Goal: Task Accomplishment & Management: Complete application form

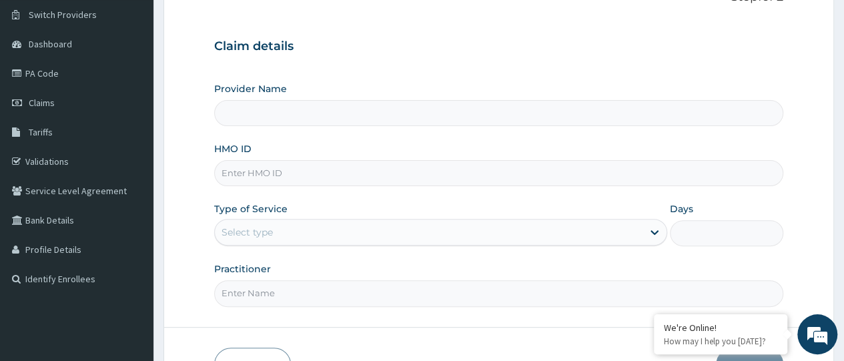
click at [309, 174] on input "HMO ID" at bounding box center [498, 173] width 569 height 26
type input "s"
type input "SBL/10463/A"
click at [581, 227] on div "Select type" at bounding box center [429, 232] width 428 height 21
click at [477, 302] on input "Practitioner" at bounding box center [498, 293] width 569 height 26
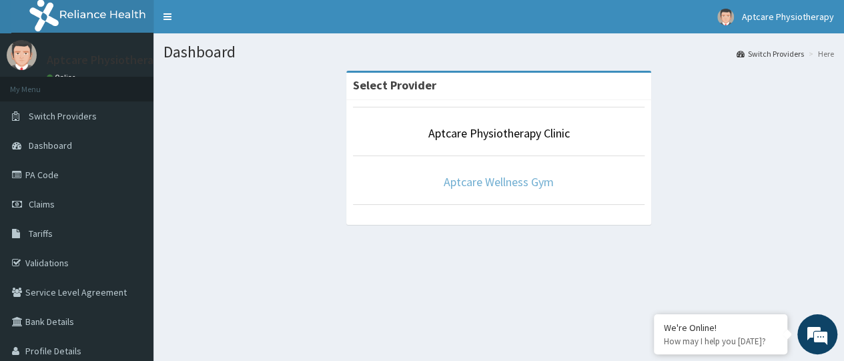
click at [477, 182] on link "Aptcare Wellness Gym" at bounding box center [499, 181] width 110 height 15
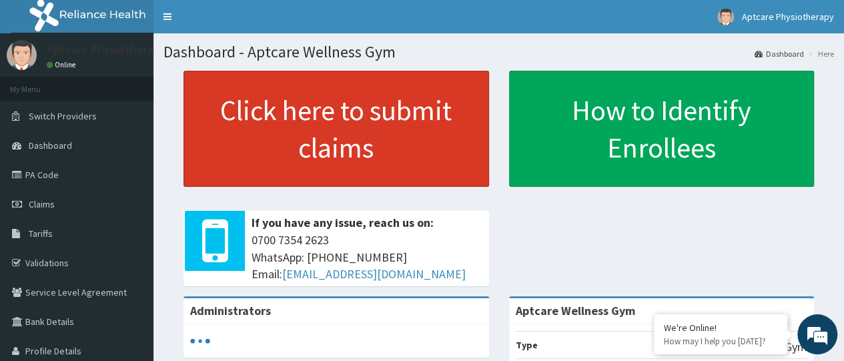
click at [457, 159] on link "Click here to submit claims" at bounding box center [337, 129] width 306 height 116
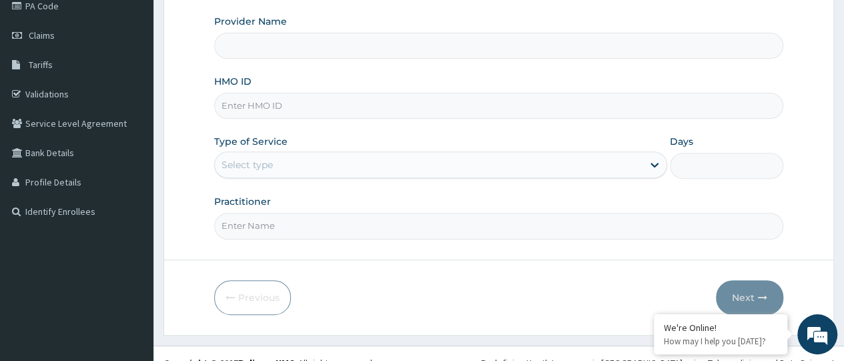
scroll to position [179, 0]
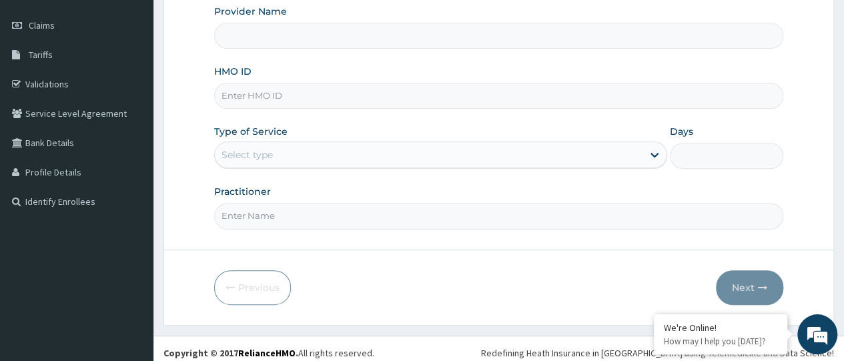
click at [444, 97] on input "HMO ID" at bounding box center [498, 96] width 569 height 26
paste input "SBL/10463/A"
type input "SBL/10463/A"
type input "Aptcare Wellness Gym"
type input "1"
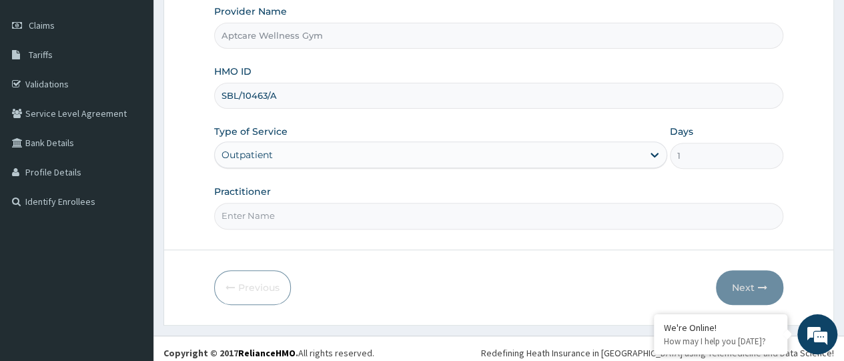
type input "SBL/10463/A"
click at [322, 208] on input "Practitioner" at bounding box center [498, 216] width 569 height 26
type input "SUNDAY"
click at [742, 280] on button "Next" at bounding box center [749, 287] width 67 height 35
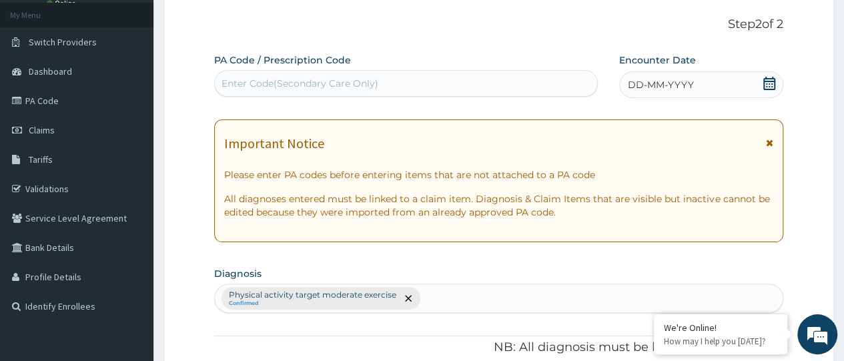
scroll to position [67, 0]
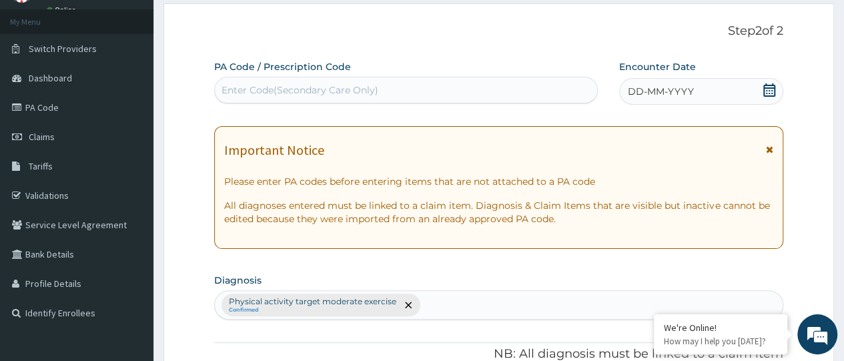
click at [419, 81] on div "Enter Code(Secondary Care Only)" at bounding box center [406, 89] width 382 height 21
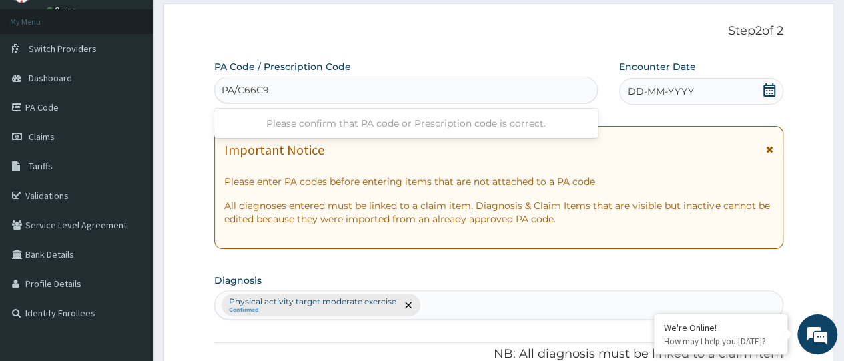
type input "PA/C66C94"
click at [722, 87] on div "DD-MM-YYYY" at bounding box center [701, 91] width 164 height 27
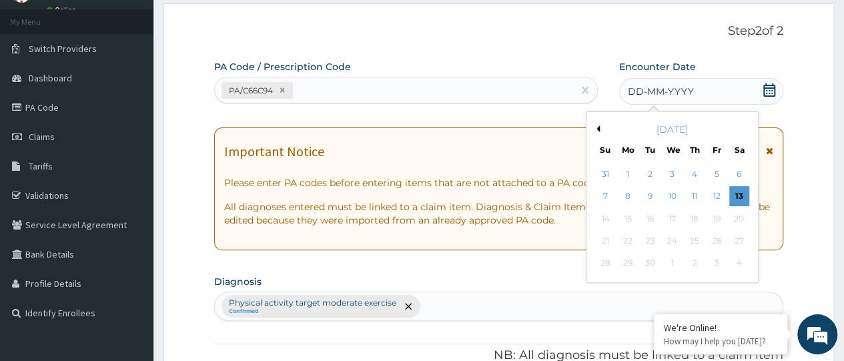
click at [763, 93] on icon at bounding box center [769, 89] width 13 height 13
click at [597, 133] on div "September 2025" at bounding box center [672, 129] width 161 height 13
click at [672, 168] on div "3" at bounding box center [672, 174] width 20 height 20
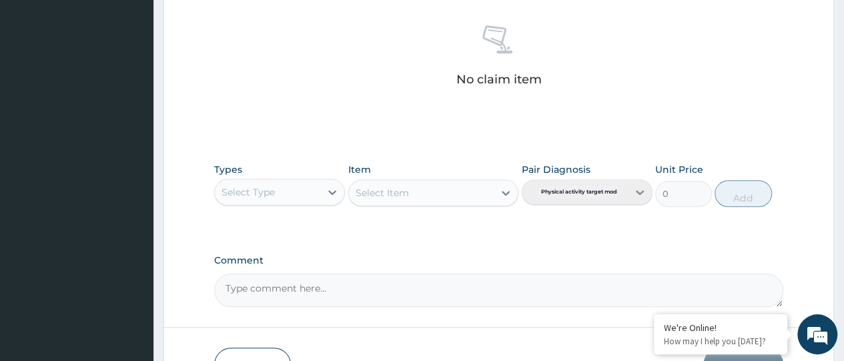
scroll to position [547, 0]
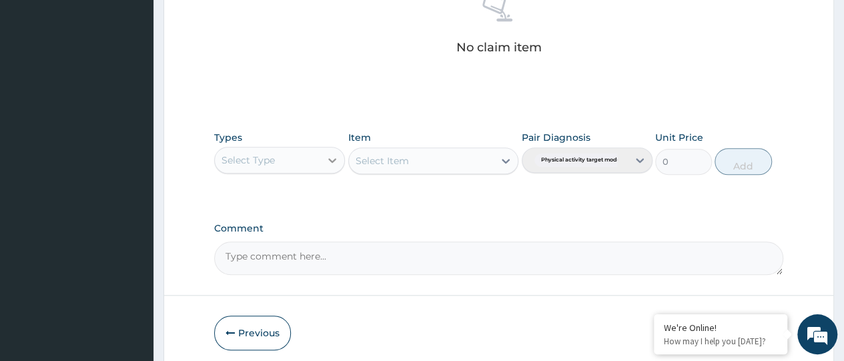
click at [323, 153] on div at bounding box center [332, 160] width 24 height 24
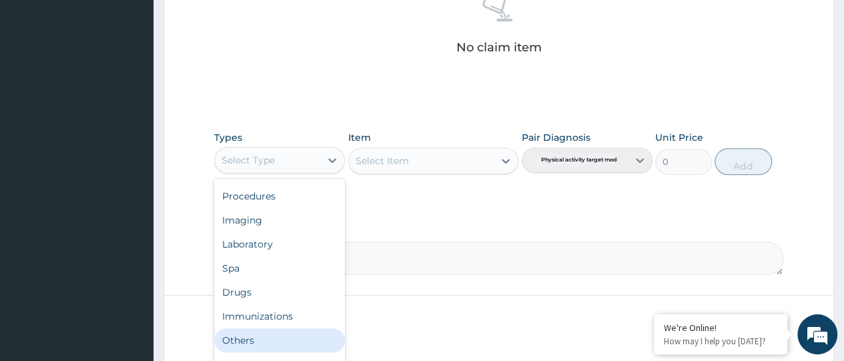
scroll to position [599, 0]
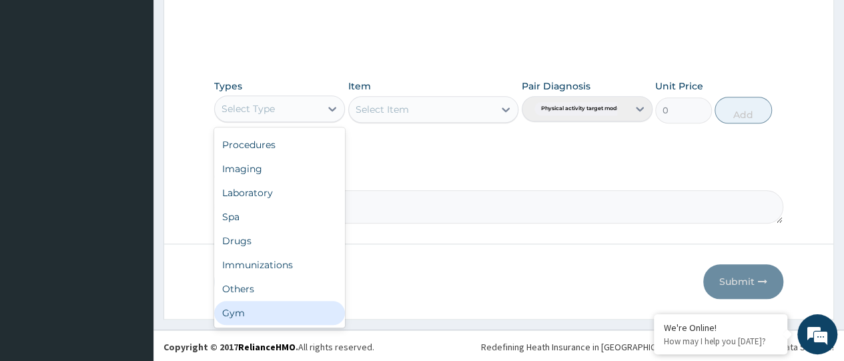
click at [291, 304] on div "Gym" at bounding box center [279, 313] width 131 height 24
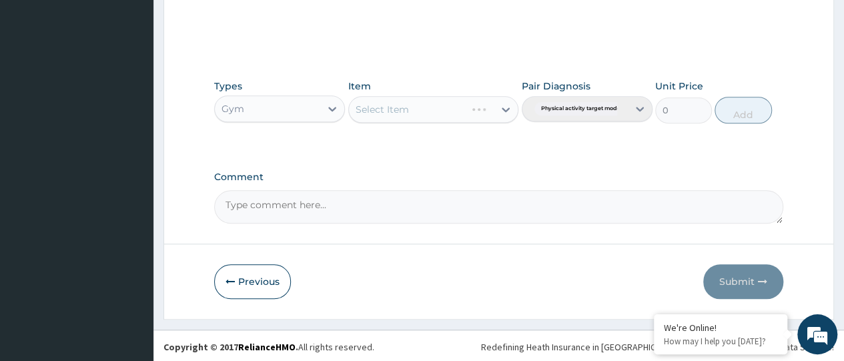
click at [430, 101] on div "Select Item" at bounding box center [433, 109] width 171 height 27
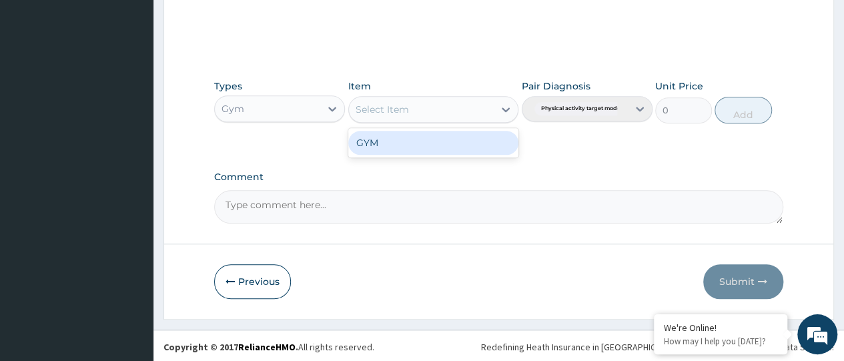
click at [429, 106] on div "Select Item" at bounding box center [422, 109] width 146 height 21
click at [408, 147] on div "GYM" at bounding box center [433, 143] width 171 height 24
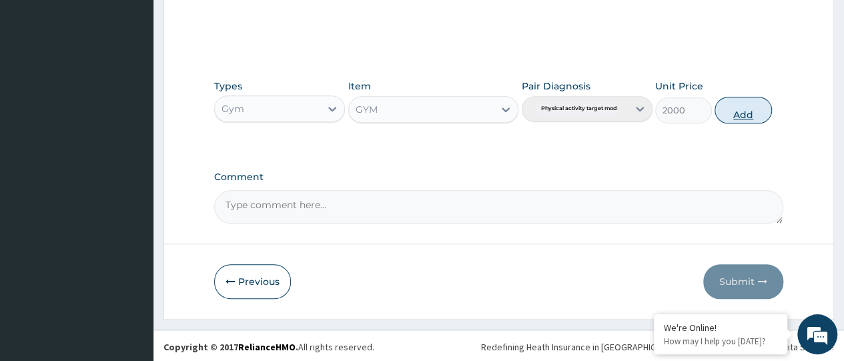
click at [734, 119] on button "Add" at bounding box center [743, 110] width 57 height 27
type input "0"
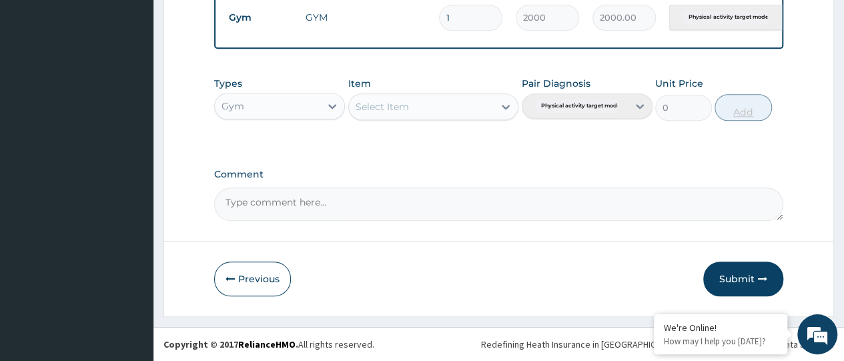
scroll to position [541, 0]
click at [718, 282] on button "Submit" at bounding box center [744, 279] width 80 height 35
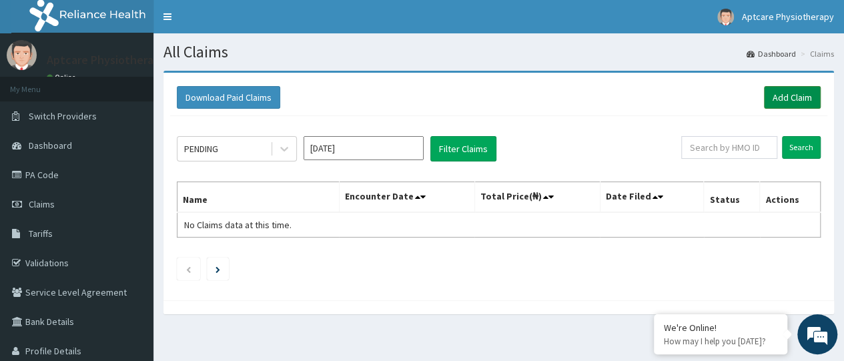
click at [786, 102] on link "Add Claim" at bounding box center [792, 97] width 57 height 23
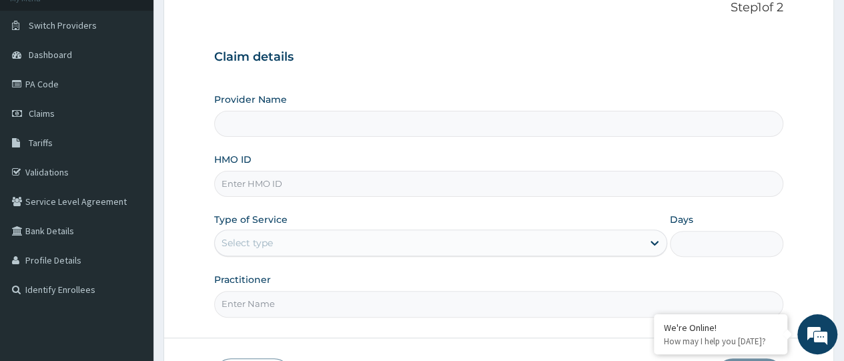
scroll to position [95, 0]
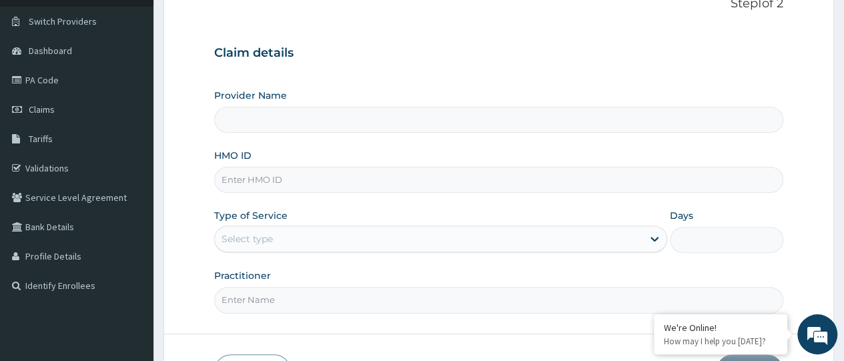
click at [421, 186] on input "HMO ID" at bounding box center [498, 180] width 569 height 26
paste input "SBL/10463/A"
type input "SBL/10463/A"
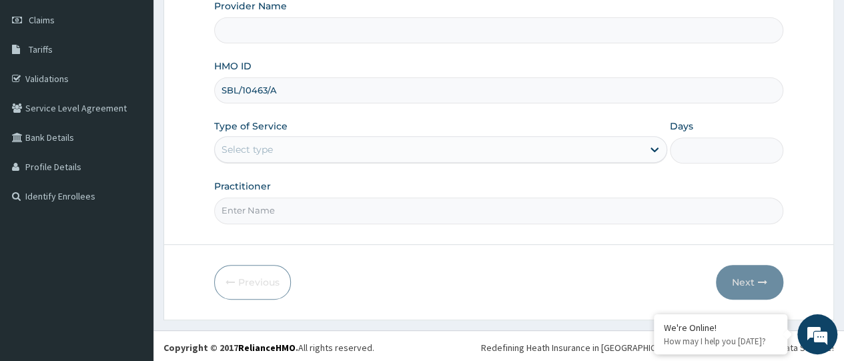
type input "Aptcare Wellness Gym"
type input "1"
type input "SBL/10463/A"
click at [360, 217] on input "Practitioner" at bounding box center [498, 211] width 569 height 26
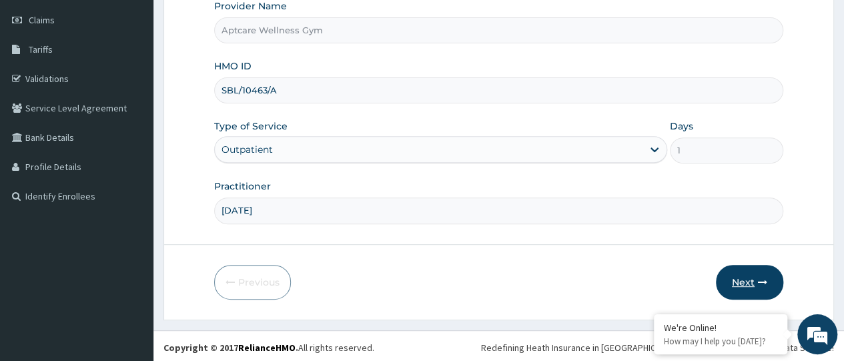
type input "SUNDAY"
click at [757, 278] on button "Next" at bounding box center [749, 282] width 67 height 35
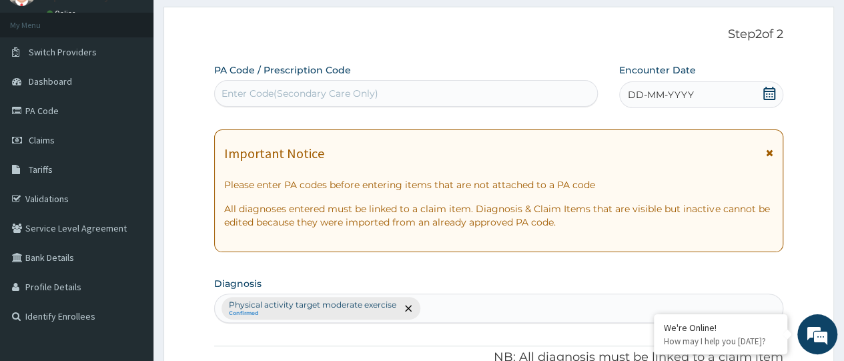
scroll to position [57, 0]
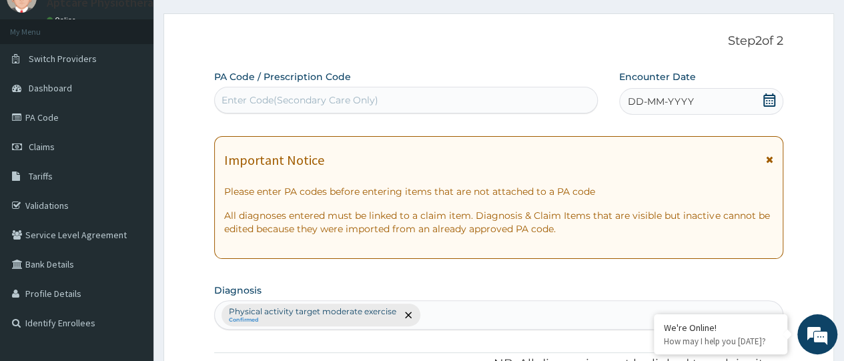
click at [387, 90] on div "Enter Code(Secondary Care Only)" at bounding box center [406, 99] width 382 height 21
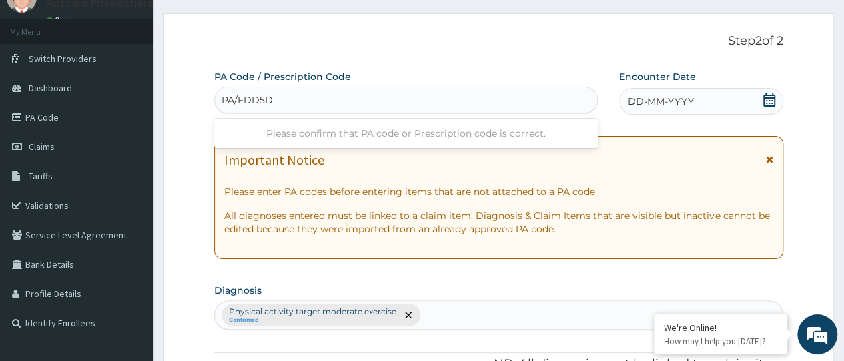
type input "PA/FDD5D9"
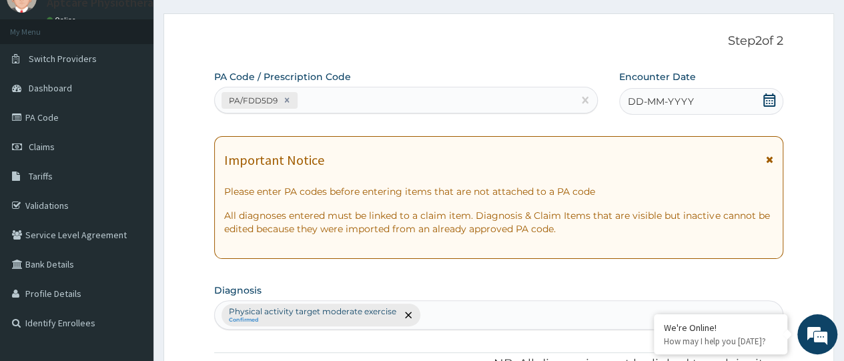
click at [766, 97] on icon at bounding box center [770, 99] width 12 height 13
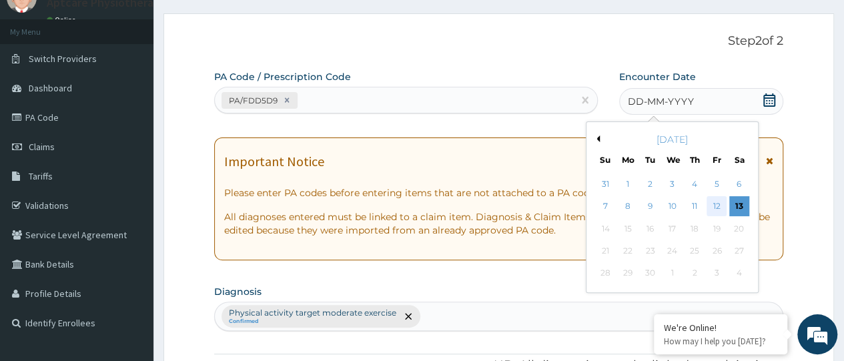
click at [715, 206] on div "12" at bounding box center [717, 207] width 20 height 20
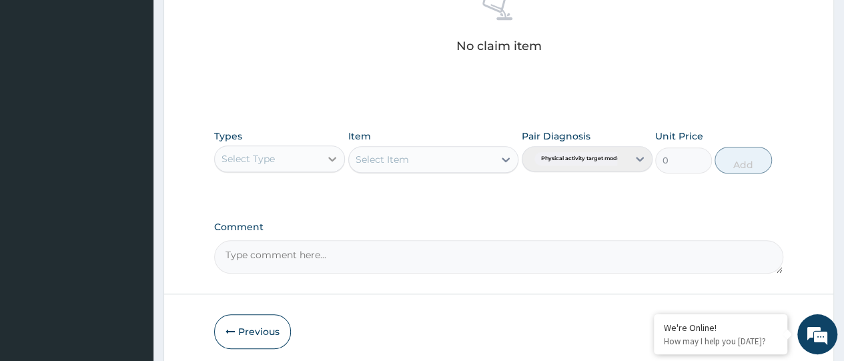
scroll to position [550, 0]
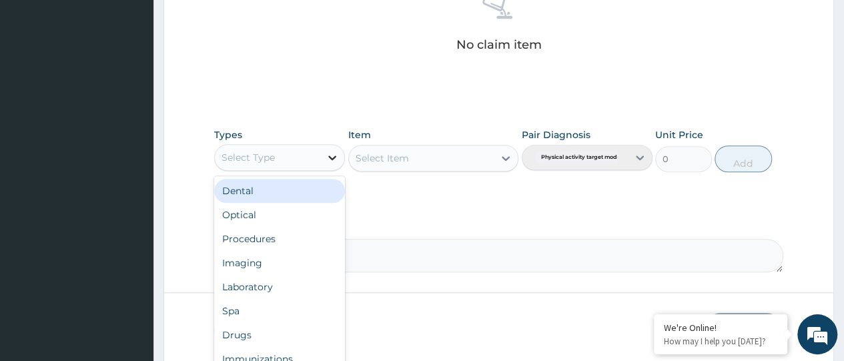
click at [322, 159] on div at bounding box center [332, 158] width 24 height 24
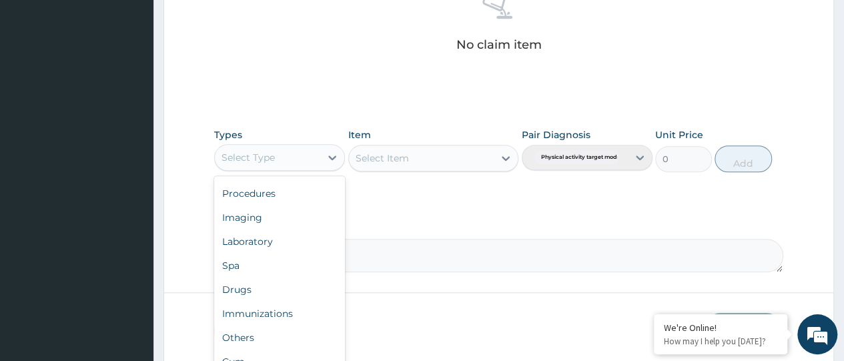
scroll to position [599, 0]
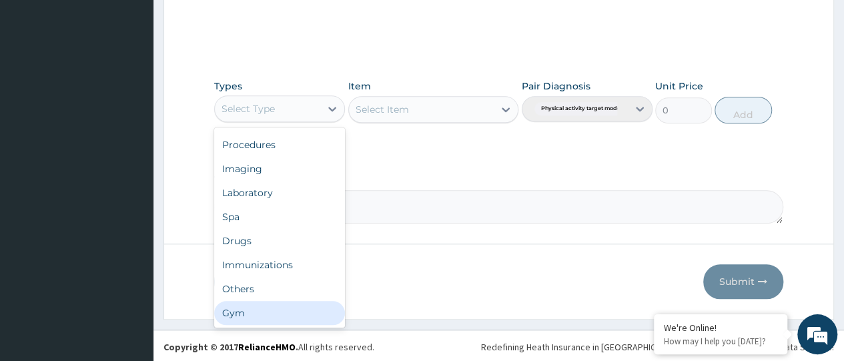
click at [265, 310] on div "Gym" at bounding box center [279, 313] width 131 height 24
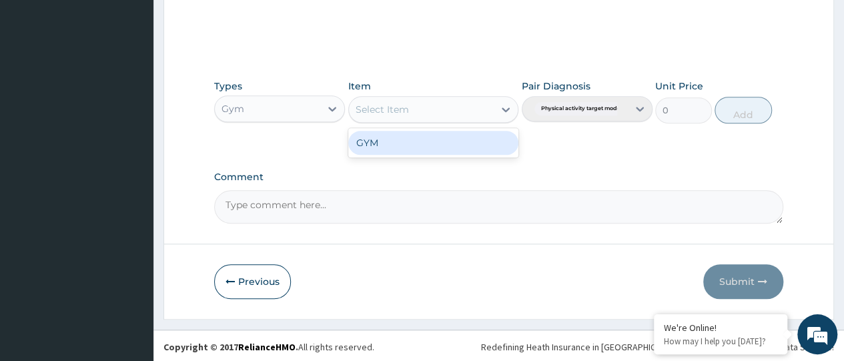
click at [501, 100] on div at bounding box center [506, 109] width 24 height 24
click at [460, 134] on div "GYM" at bounding box center [433, 143] width 171 height 24
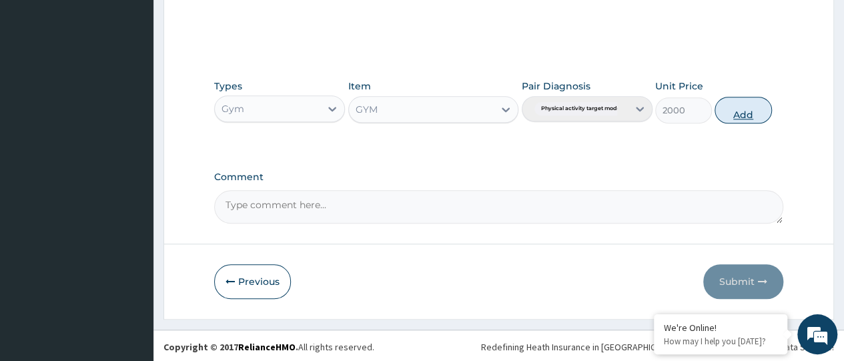
click at [734, 106] on button "Add" at bounding box center [743, 110] width 57 height 27
type input "0"
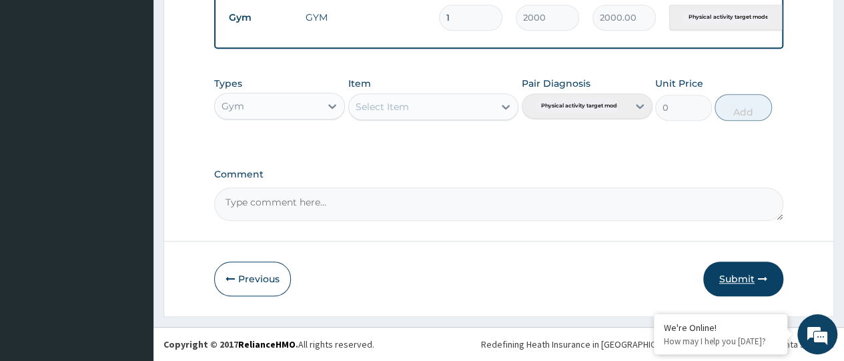
click at [736, 277] on button "Submit" at bounding box center [744, 279] width 80 height 35
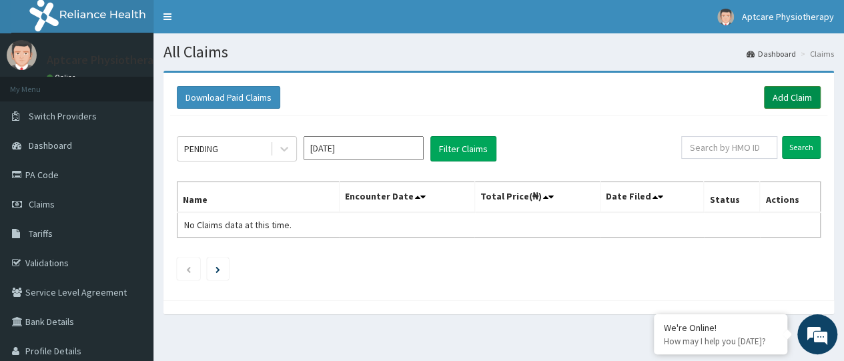
click at [782, 103] on link "Add Claim" at bounding box center [792, 97] width 57 height 23
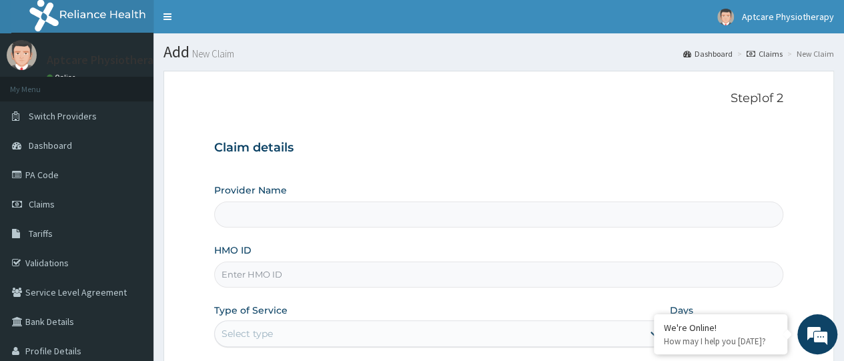
scroll to position [73, 0]
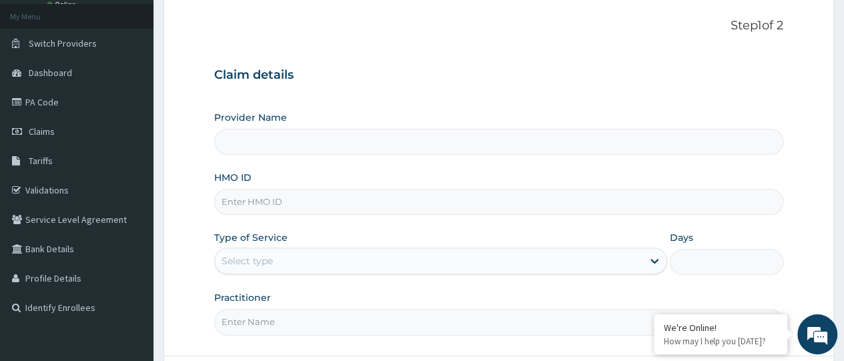
click at [457, 205] on input "HMO ID" at bounding box center [498, 202] width 569 height 26
paste input "SBL/10463/A"
type input "SBL/10463/A"
type input "Aptcare Wellness Gym"
type input "1"
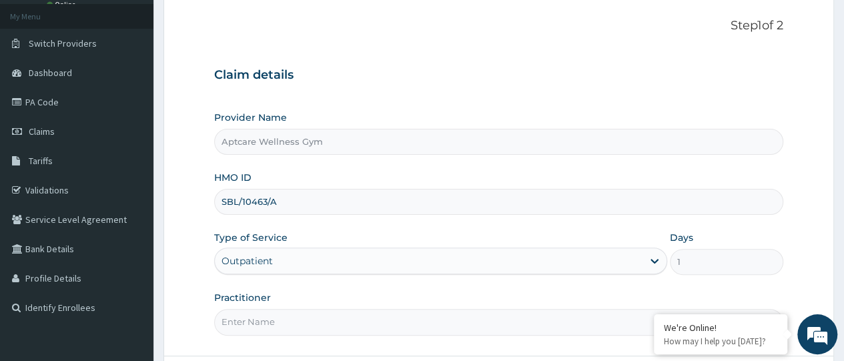
type input "SBL/10463/A"
click at [255, 273] on div "Type of Service Outpatient" at bounding box center [440, 253] width 453 height 44
click at [255, 314] on input "Practitioner" at bounding box center [498, 322] width 569 height 26
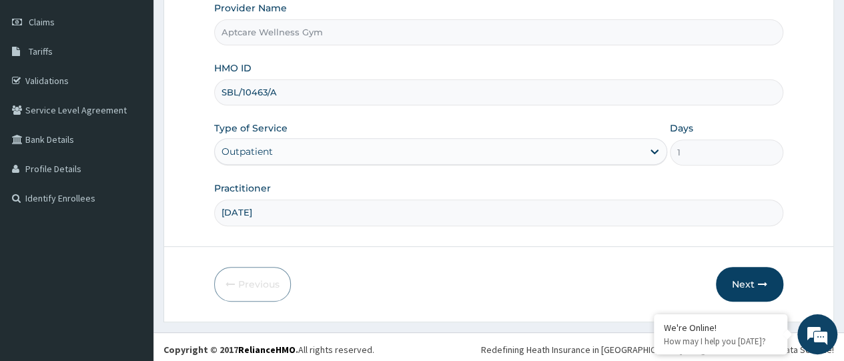
scroll to position [183, 0]
type input "SUNDAY"
click at [754, 269] on button "Next" at bounding box center [749, 283] width 67 height 35
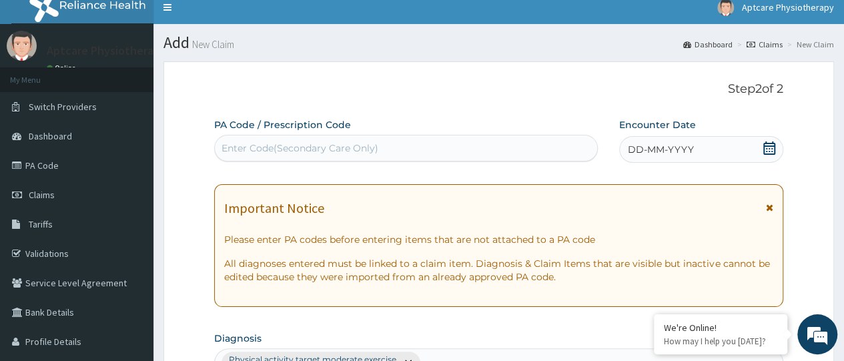
scroll to position [0, 0]
click at [413, 150] on div "Enter Code(Secondary Care Only)" at bounding box center [406, 148] width 382 height 21
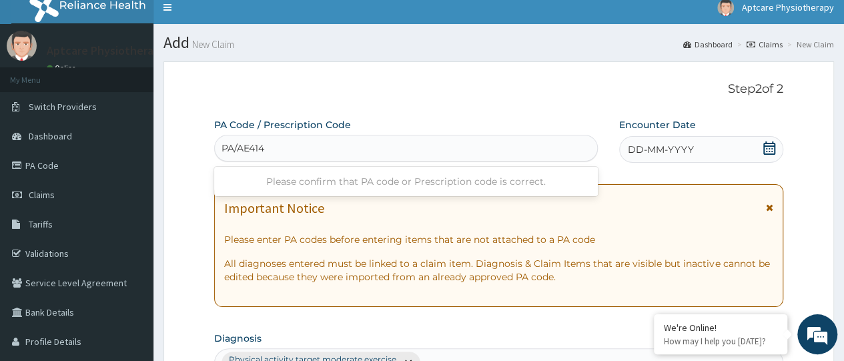
type input "PA/AE4143"
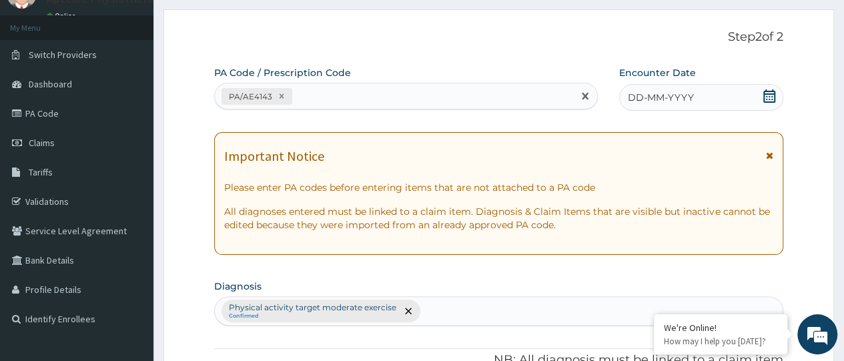
scroll to position [65, 0]
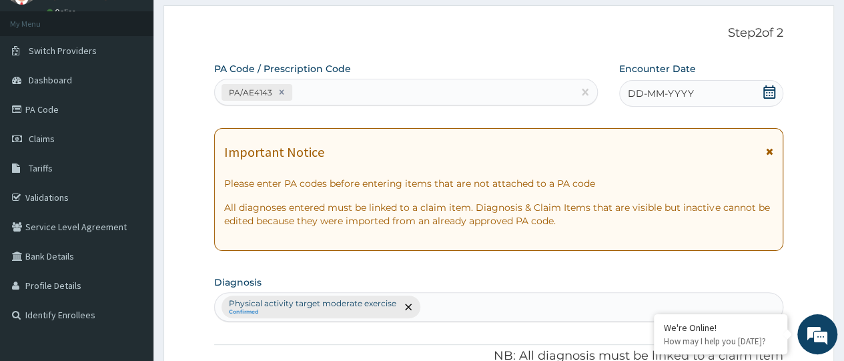
click at [699, 106] on div "DD-MM-YYYY" at bounding box center [701, 93] width 164 height 27
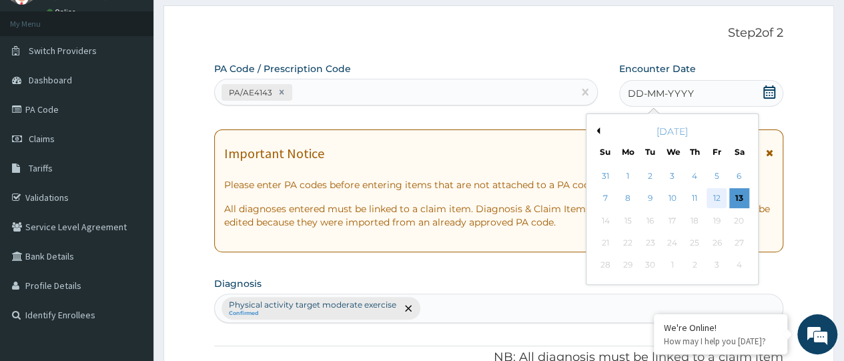
click at [722, 194] on div "12" at bounding box center [717, 199] width 20 height 20
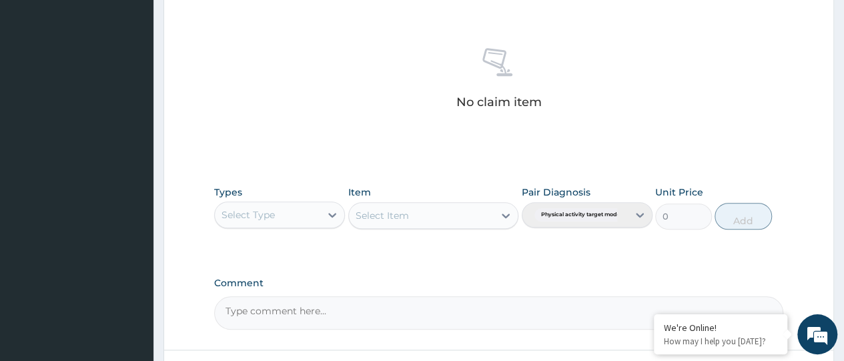
scroll to position [504, 0]
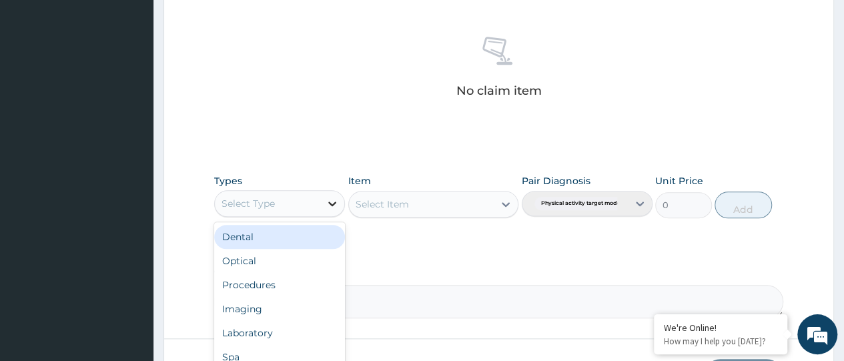
click at [323, 193] on div at bounding box center [332, 204] width 24 height 24
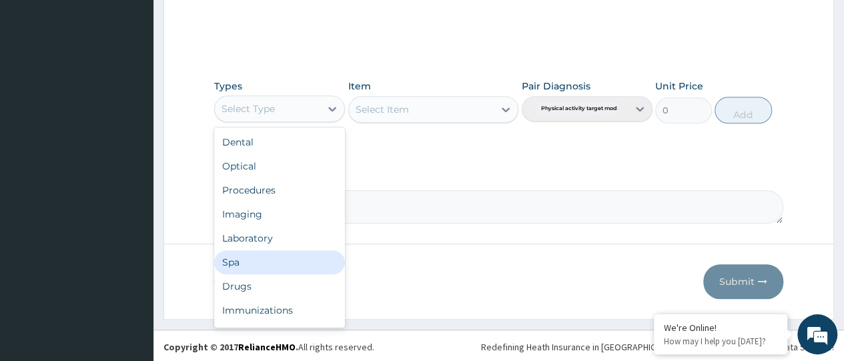
scroll to position [45, 0]
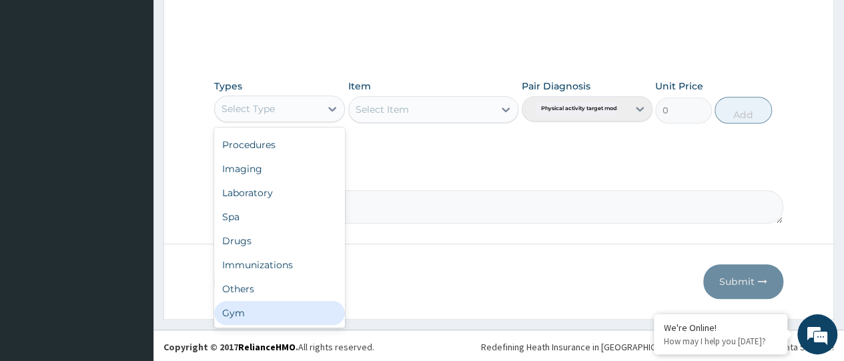
click at [270, 308] on div "Gym" at bounding box center [279, 313] width 131 height 24
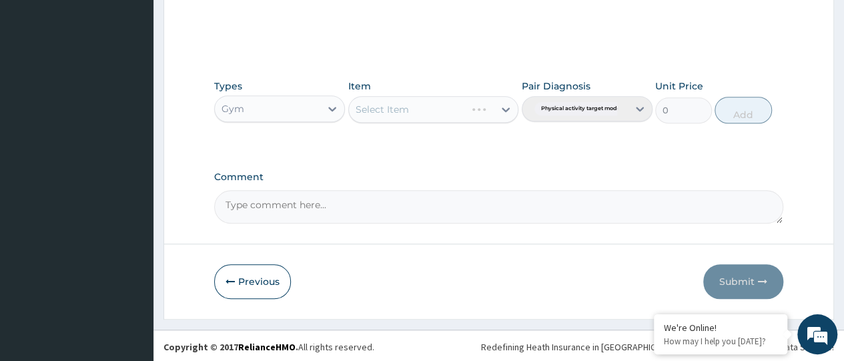
click at [450, 113] on div "Select Item" at bounding box center [433, 109] width 171 height 27
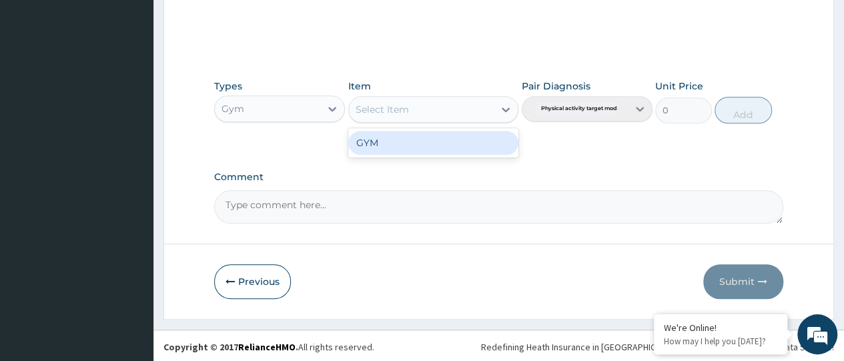
drag, startPoint x: 493, startPoint y: 106, endPoint x: 477, endPoint y: 132, distance: 29.7
click at [477, 123] on div "option GYM focused, 1 of 1. 1 result available. Use Up and Down to choose optio…" at bounding box center [433, 109] width 171 height 27
click at [477, 132] on div "GYM" at bounding box center [433, 143] width 171 height 24
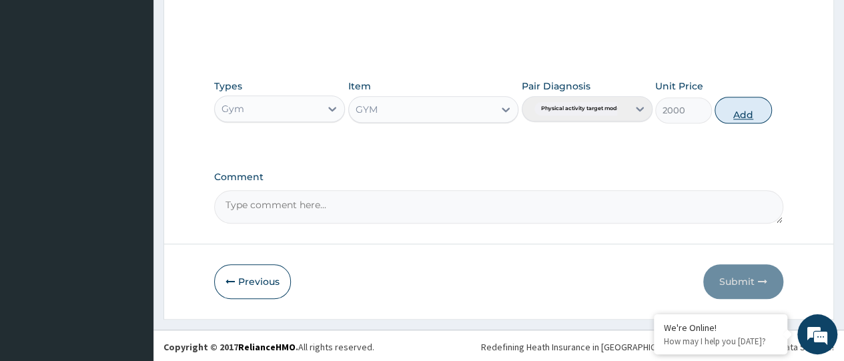
click at [729, 115] on button "Add" at bounding box center [743, 110] width 57 height 27
type input "0"
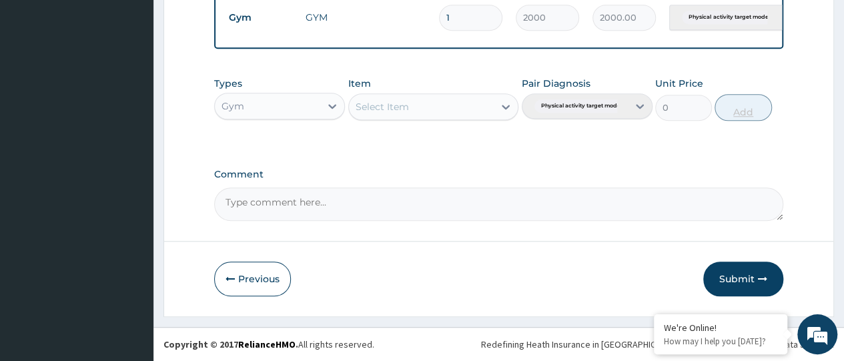
scroll to position [541, 0]
click at [736, 270] on button "Submit" at bounding box center [744, 279] width 80 height 35
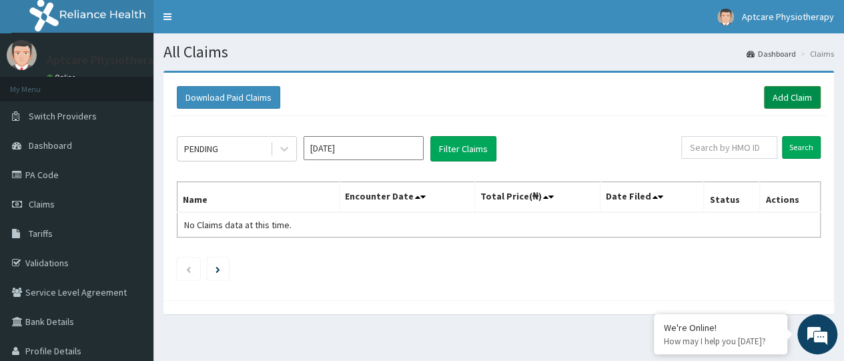
click at [789, 99] on link "Add Claim" at bounding box center [792, 97] width 57 height 23
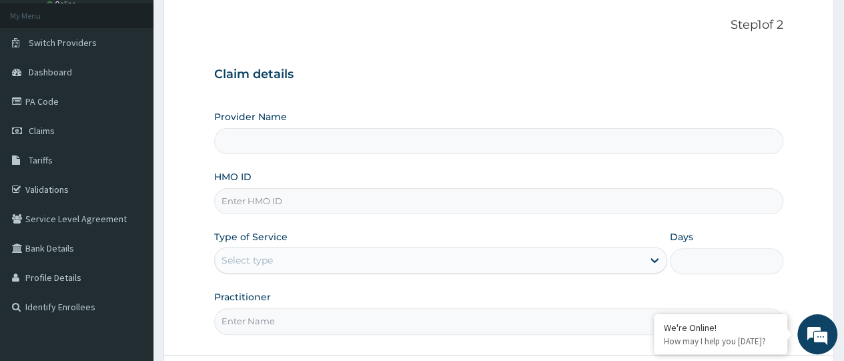
scroll to position [74, 0]
click at [293, 202] on input "HMO ID" at bounding box center [498, 201] width 569 height 26
type input "Aptcare Wellness Gym"
type input "1"
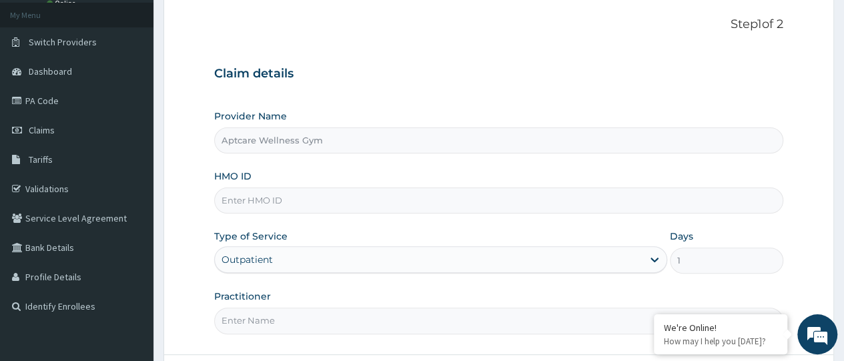
paste input "SBL/10463/A"
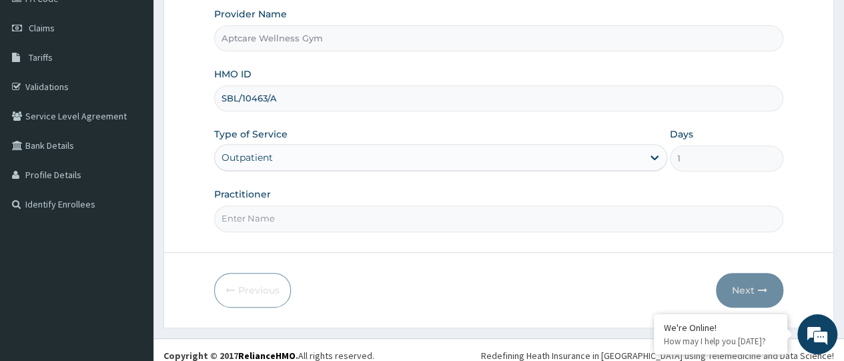
scroll to position [177, 0]
type input "SBL/10463/A"
click at [326, 222] on input "Practitioner" at bounding box center [498, 218] width 569 height 26
type input "[DATE]"
click at [756, 294] on button "Next" at bounding box center [749, 289] width 67 height 35
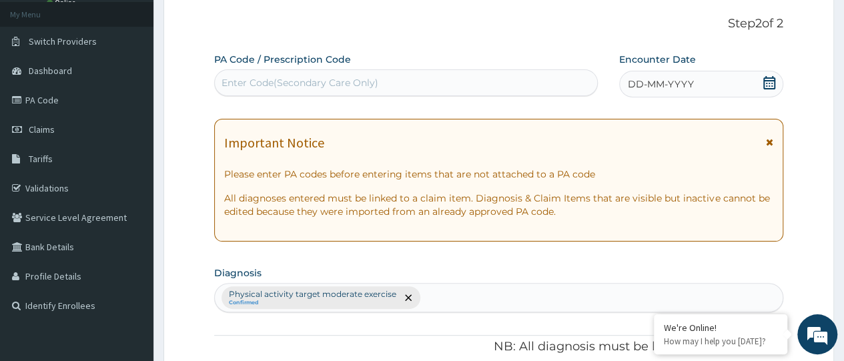
scroll to position [74, 0]
click at [483, 84] on div "Enter Code(Secondary Care Only)" at bounding box center [406, 83] width 382 height 21
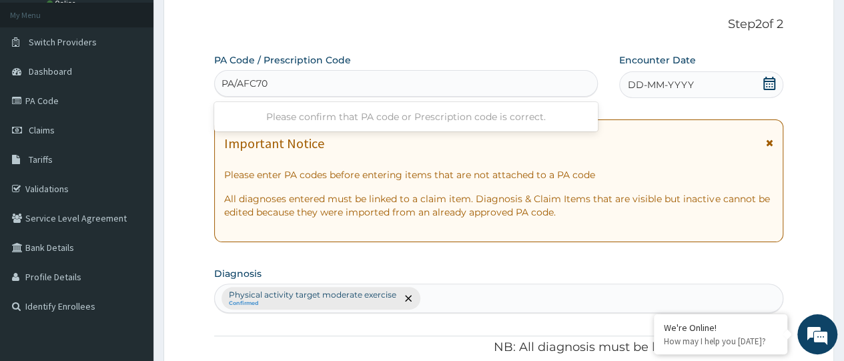
type input "PA/AFC70F"
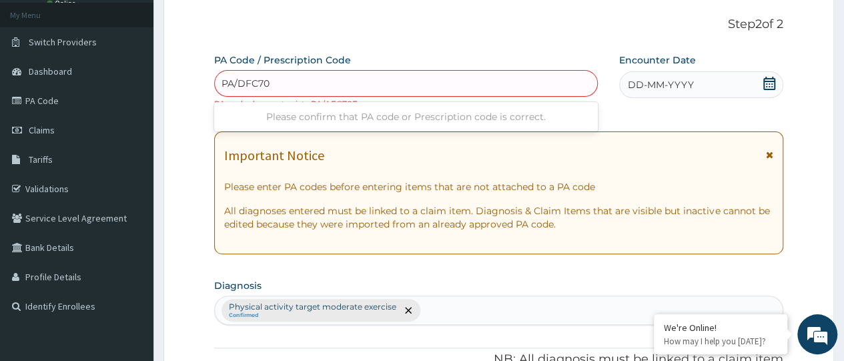
type input "PA/DFC70F"
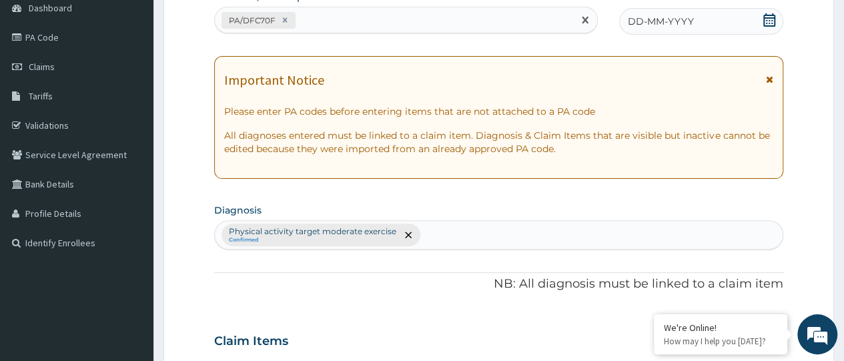
scroll to position [137, 0]
click at [672, 18] on span "DD-MM-YYYY" at bounding box center [661, 21] width 66 height 13
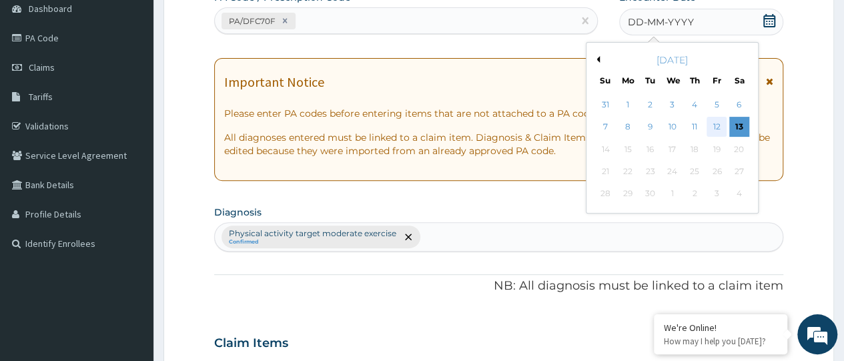
click at [717, 123] on div "12" at bounding box center [717, 127] width 20 height 20
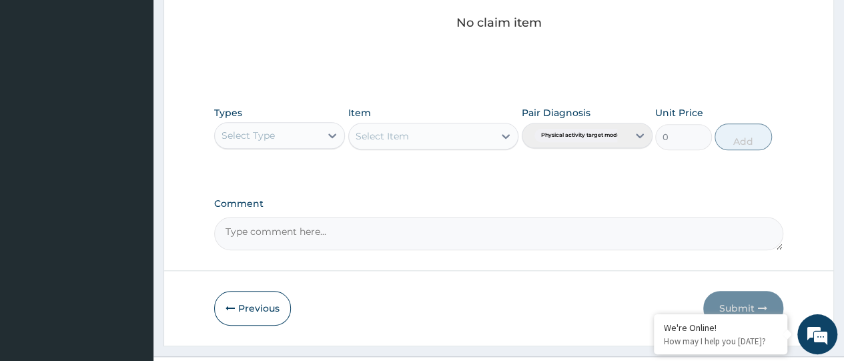
scroll to position [599, 0]
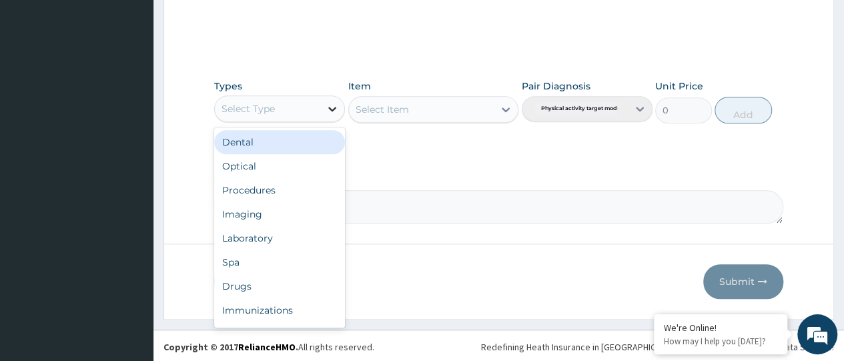
click at [323, 106] on div at bounding box center [332, 109] width 24 height 24
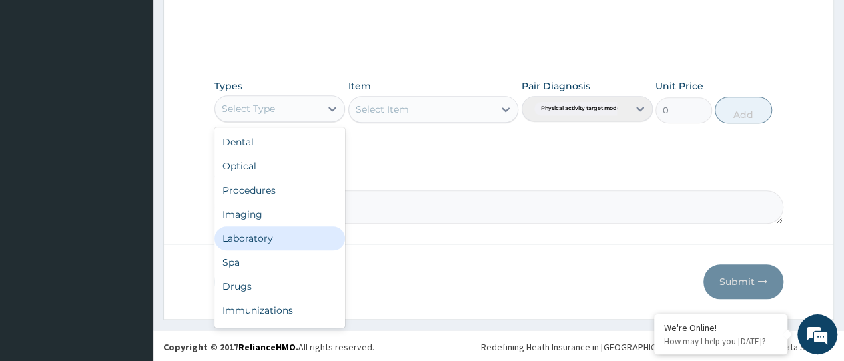
scroll to position [45, 0]
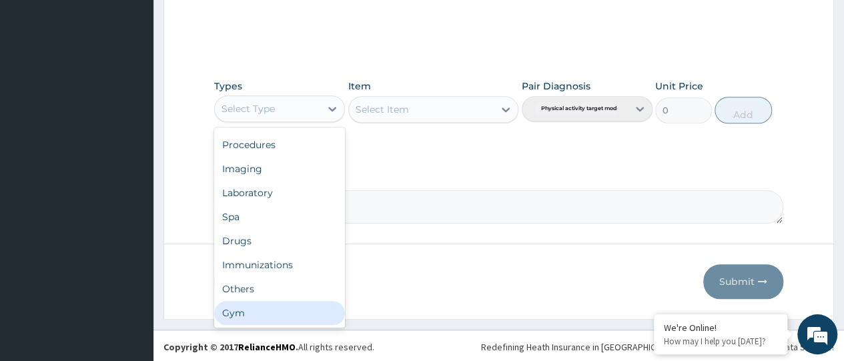
click at [258, 314] on div "Gym" at bounding box center [279, 313] width 131 height 24
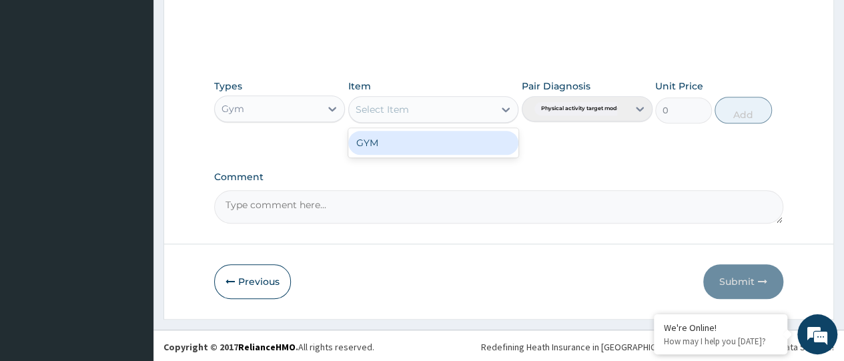
click at [478, 99] on div "Select Item" at bounding box center [422, 109] width 146 height 21
click at [442, 144] on div "GYM" at bounding box center [433, 143] width 171 height 24
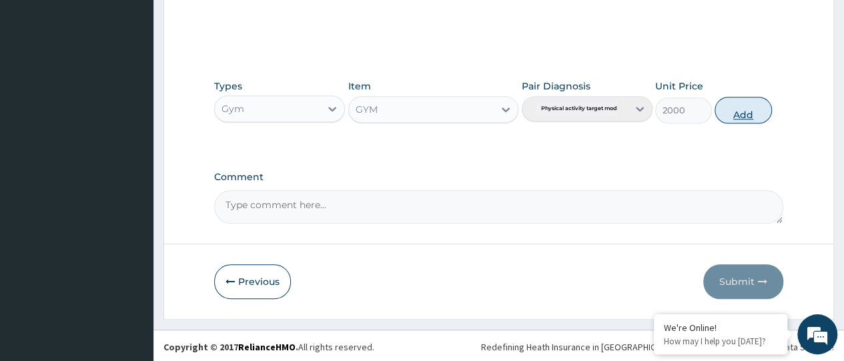
click at [745, 111] on button "Add" at bounding box center [743, 110] width 57 height 27
type input "0"
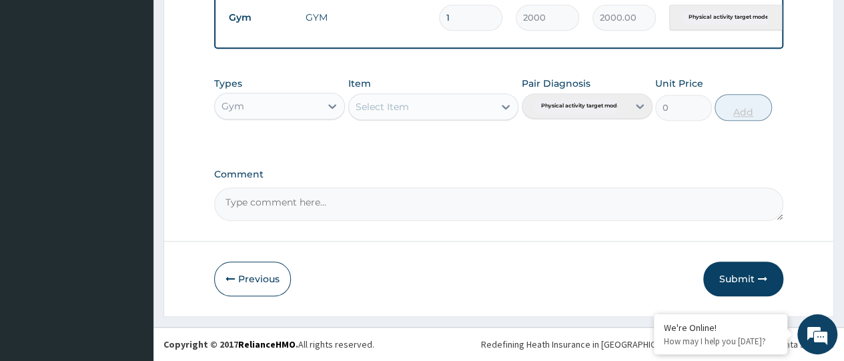
scroll to position [541, 0]
click at [741, 277] on button "Submit" at bounding box center [744, 279] width 80 height 35
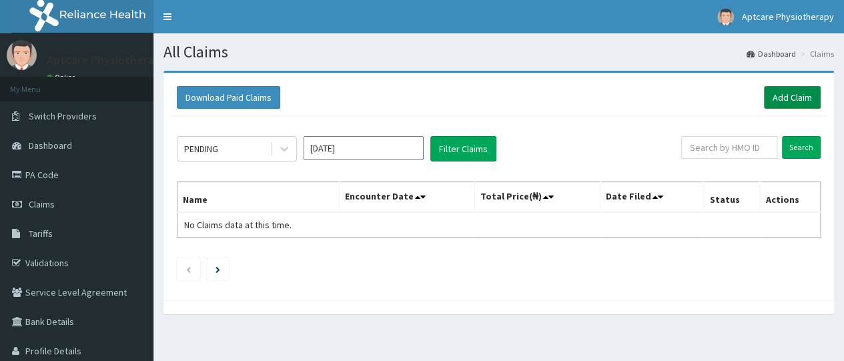
click at [796, 97] on link "Add Claim" at bounding box center [792, 97] width 57 height 23
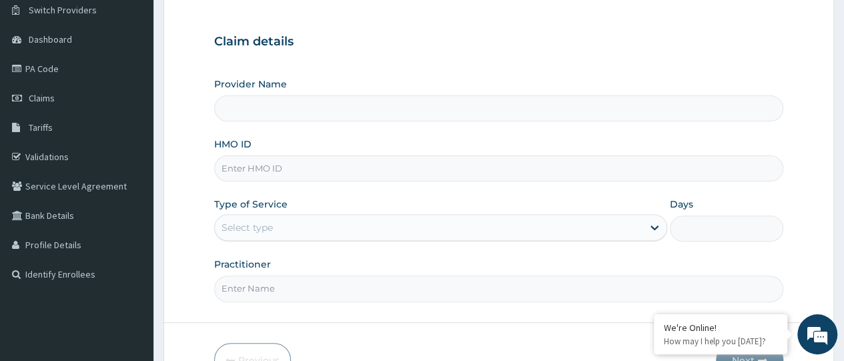
scroll to position [107, 0]
click at [341, 167] on input "HMO ID" at bounding box center [498, 168] width 569 height 26
type input "Aptcare Wellness Gym"
type input "1"
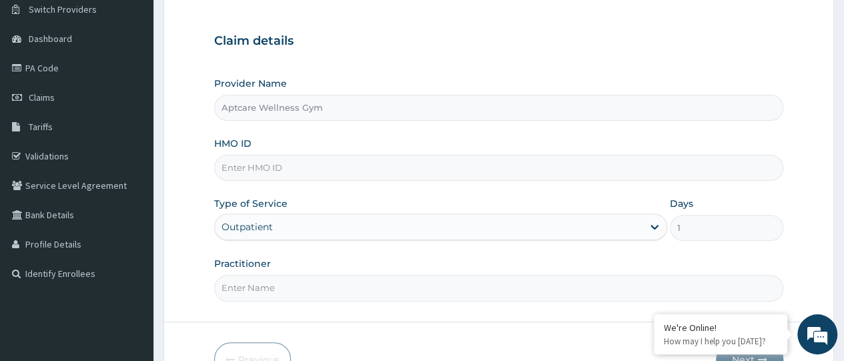
paste input "SBL/10463/A"
type input "SBL/10463/A"
click at [297, 295] on input "Practitioner" at bounding box center [498, 288] width 569 height 26
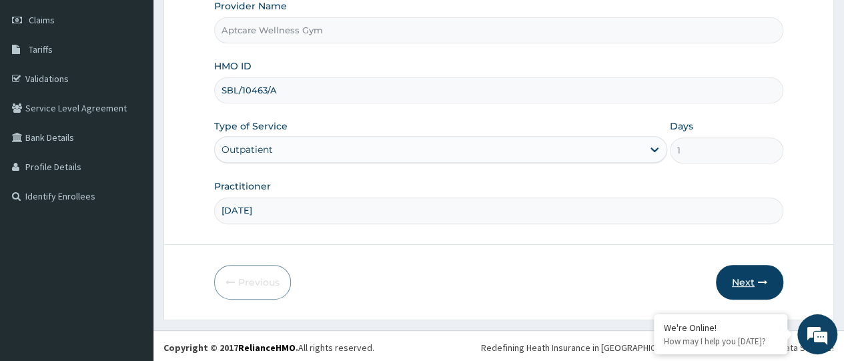
type input "SUNDAY"
click at [748, 272] on button "Next" at bounding box center [749, 282] width 67 height 35
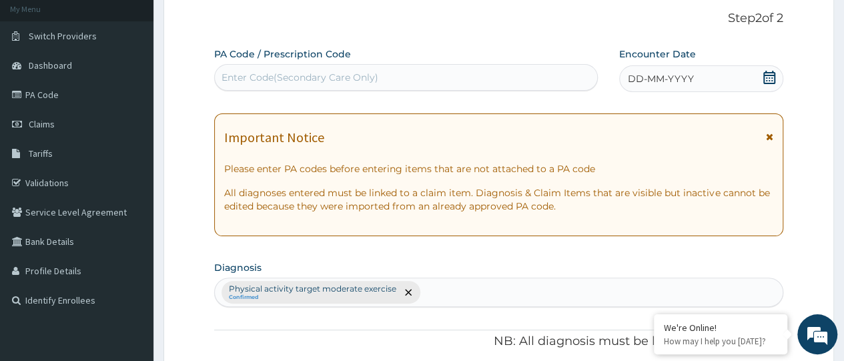
scroll to position [77, 0]
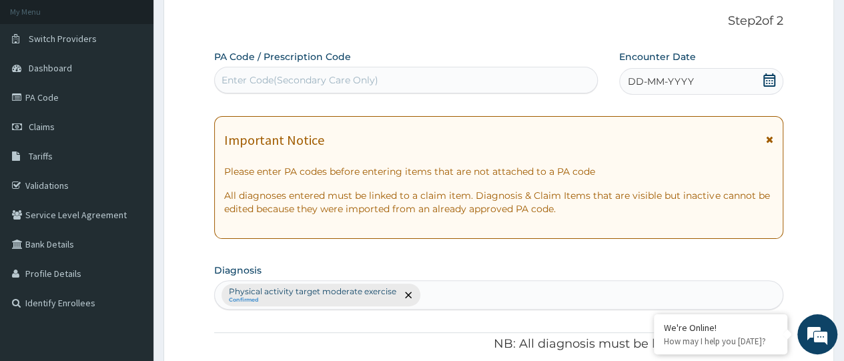
click at [418, 81] on div "Enter Code(Secondary Care Only)" at bounding box center [406, 79] width 382 height 21
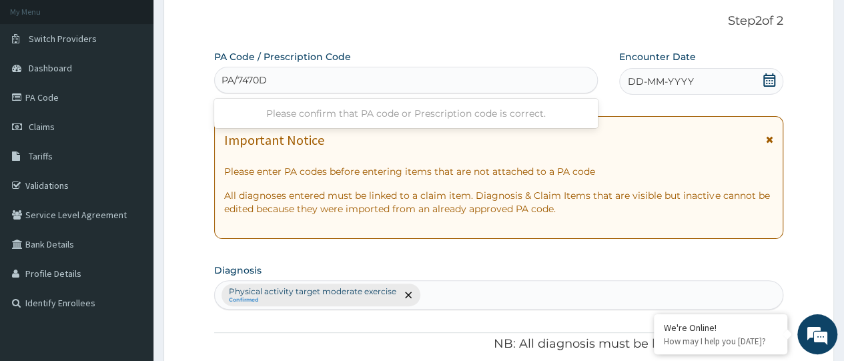
type input "PA/7470D7"
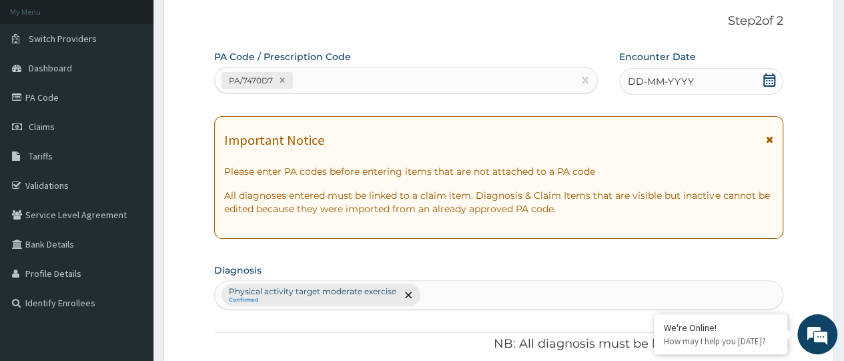
click at [740, 82] on div "DD-MM-YYYY" at bounding box center [701, 81] width 164 height 27
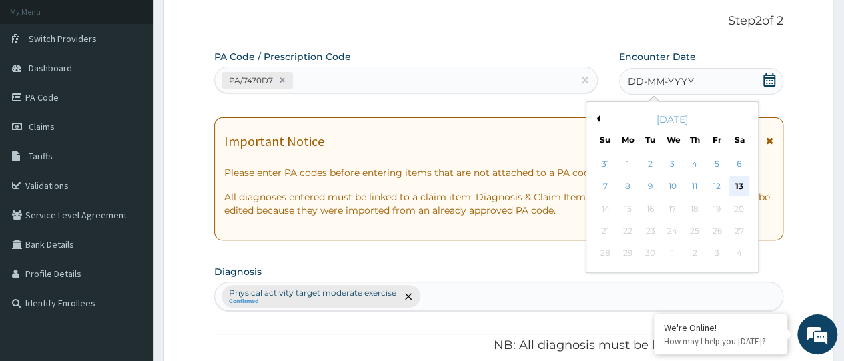
click at [746, 187] on div "13" at bounding box center [739, 187] width 20 height 20
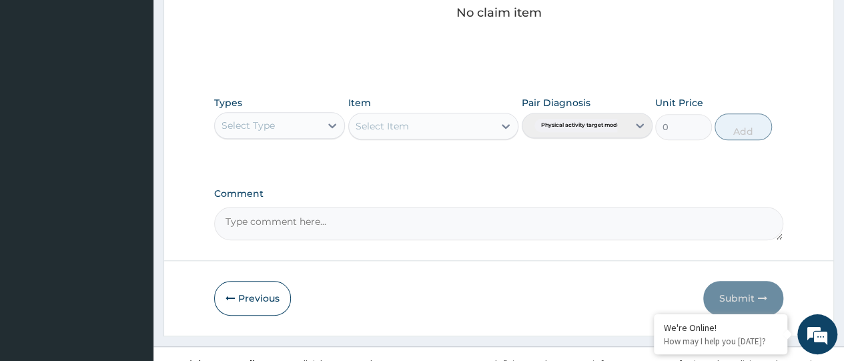
scroll to position [599, 0]
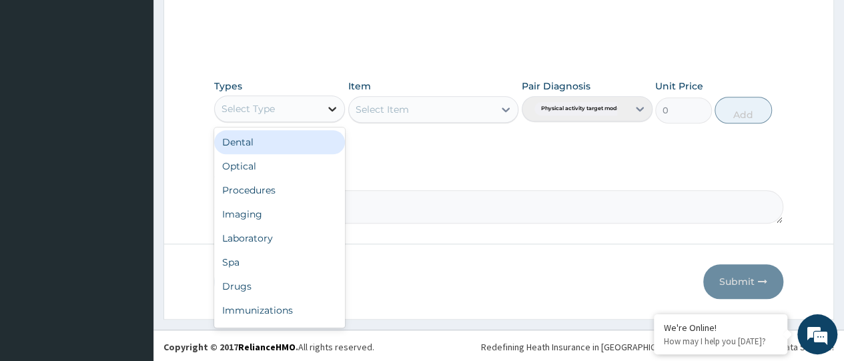
click at [324, 113] on div at bounding box center [332, 109] width 24 height 24
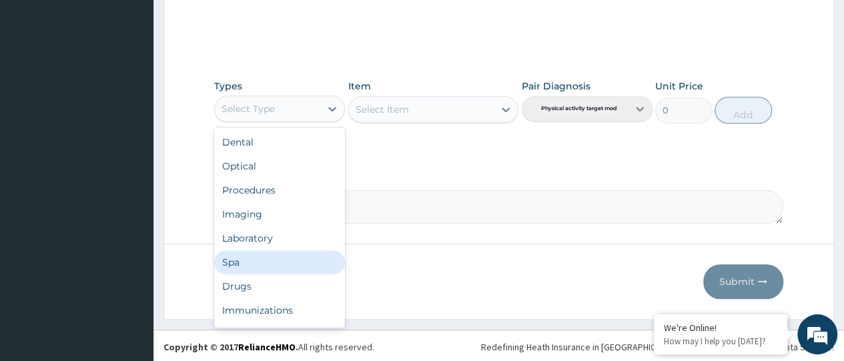
scroll to position [45, 0]
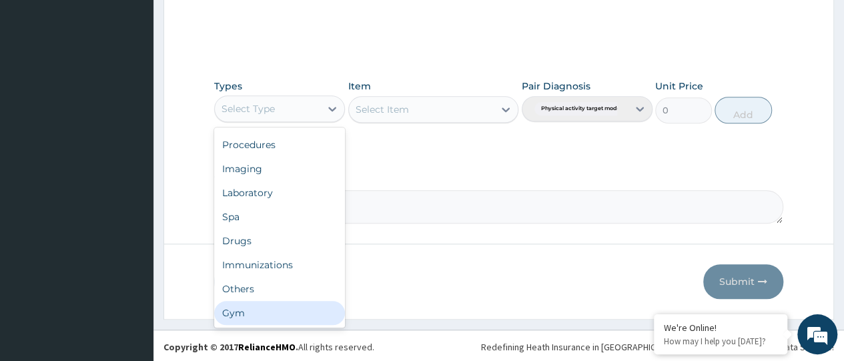
click at [299, 304] on div "Gym" at bounding box center [279, 313] width 131 height 24
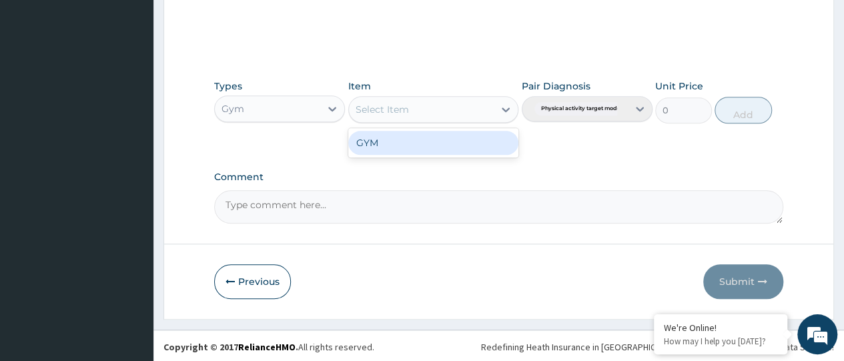
drag, startPoint x: 438, startPoint y: 108, endPoint x: 420, endPoint y: 156, distance: 50.7
click at [420, 123] on div "option GYM focused, 1 of 1. 1 result available. Use Up and Down to choose optio…" at bounding box center [433, 109] width 171 height 27
click at [440, 145] on div "GYM" at bounding box center [433, 143] width 171 height 24
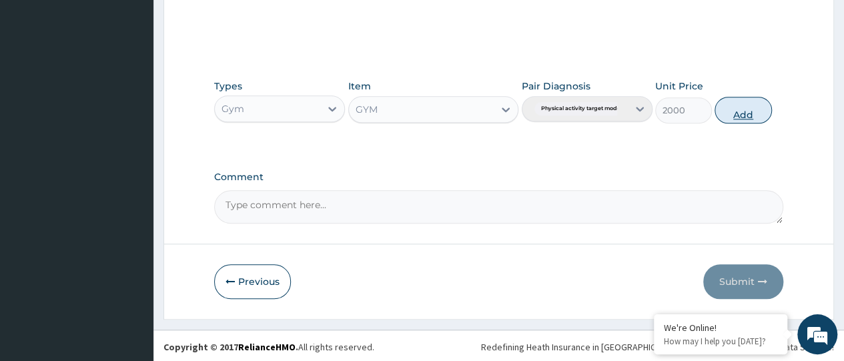
click at [730, 110] on button "Add" at bounding box center [743, 110] width 57 height 27
type input "0"
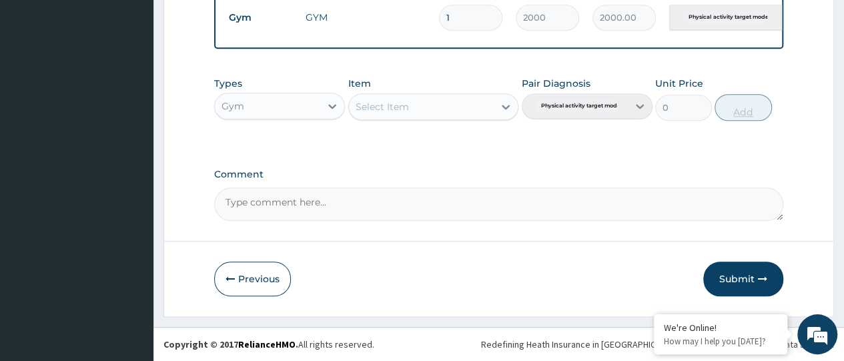
scroll to position [541, 0]
click at [733, 267] on button "Submit" at bounding box center [744, 279] width 80 height 35
